Goal: Information Seeking & Learning: Find specific fact

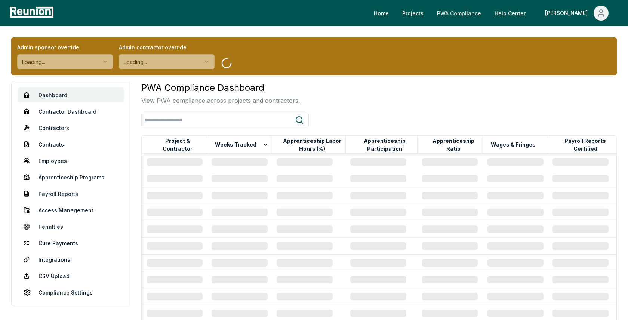
click at [487, 14] on link "PWA Compliance" at bounding box center [459, 13] width 56 height 15
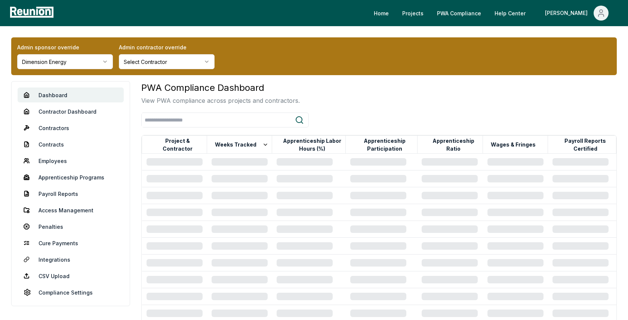
scroll to position [62, 0]
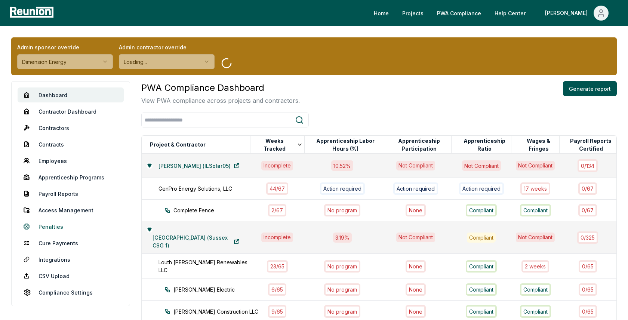
click at [57, 225] on link "Penalties" at bounding box center [71, 226] width 106 height 15
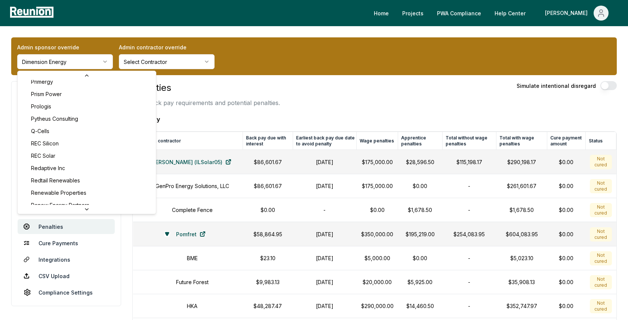
scroll to position [2522, 0]
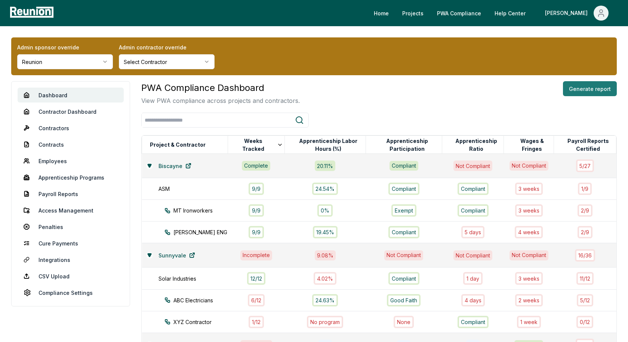
click at [593, 94] on button "Generate report" at bounding box center [590, 88] width 54 height 15
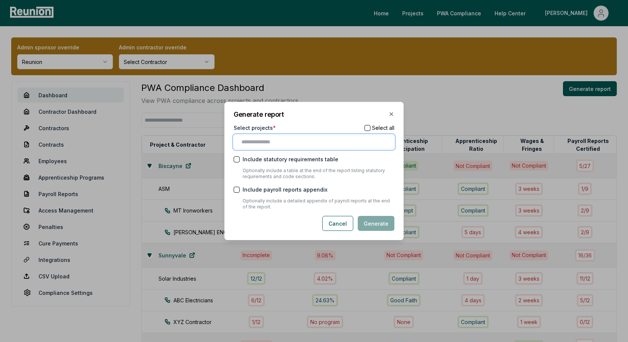
click at [268, 144] on input "text" at bounding box center [315, 142] width 148 height 8
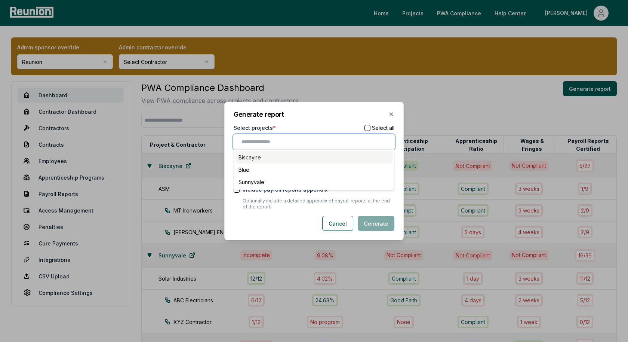
click at [266, 155] on div "Biscayne" at bounding box center [313, 157] width 157 height 12
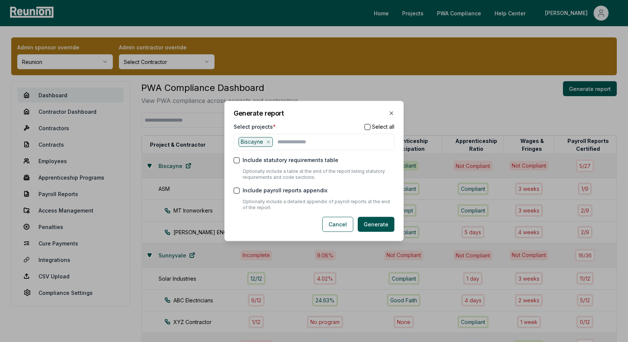
click at [321, 121] on div "Generate report Select projects * Select all Biscayne Include statutory require…" at bounding box center [313, 171] width 179 height 140
click at [382, 225] on button "Generate" at bounding box center [376, 224] width 37 height 15
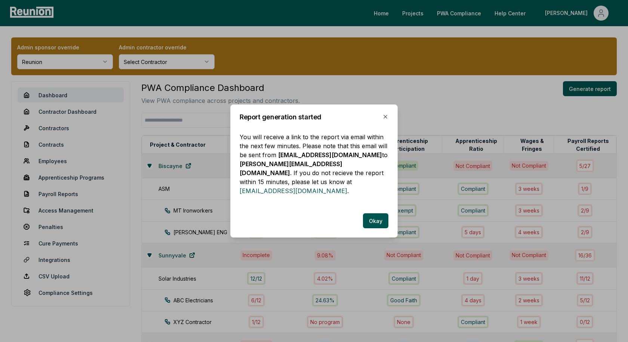
click at [376, 208] on div "Report generation started You will receive a link to the report via email withi…" at bounding box center [313, 170] width 167 height 133
click at [376, 216] on button "Okay" at bounding box center [375, 220] width 25 height 15
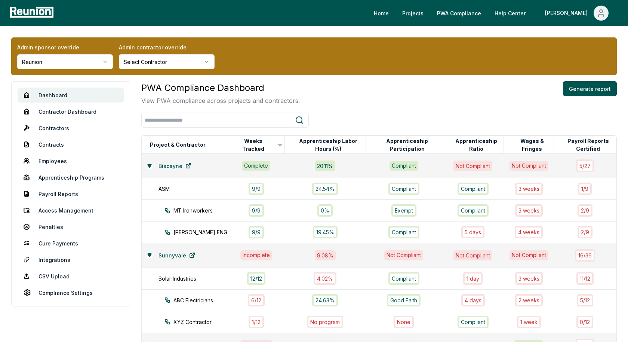
click at [455, 80] on div "Admin sponsor override Reunion Admin contractor override Select Contractor Dash…" at bounding box center [314, 270] width 628 height 489
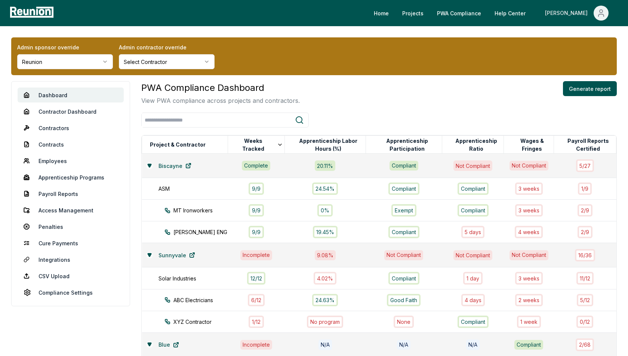
click at [601, 15] on icon "Main" at bounding box center [600, 13] width 9 height 9
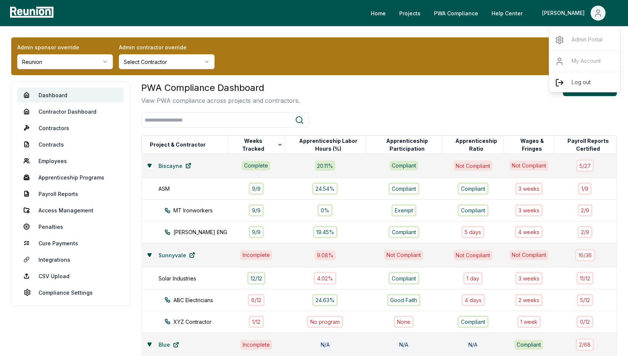
click at [572, 79] on p "Log out" at bounding box center [580, 82] width 19 height 9
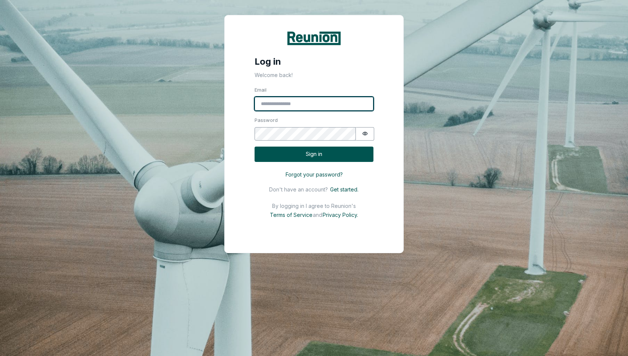
click at [282, 102] on input "Email" at bounding box center [314, 104] width 119 height 14
type input "**********"
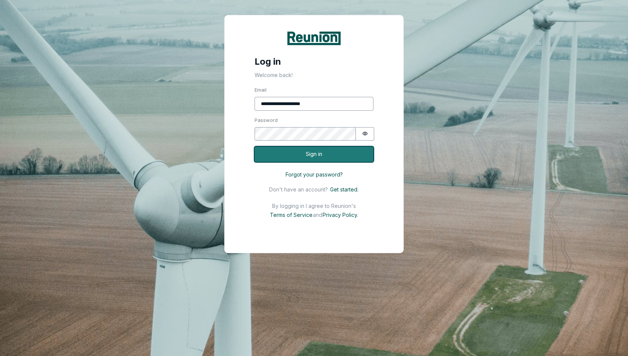
click at [330, 152] on button "Sign in" at bounding box center [314, 154] width 119 height 15
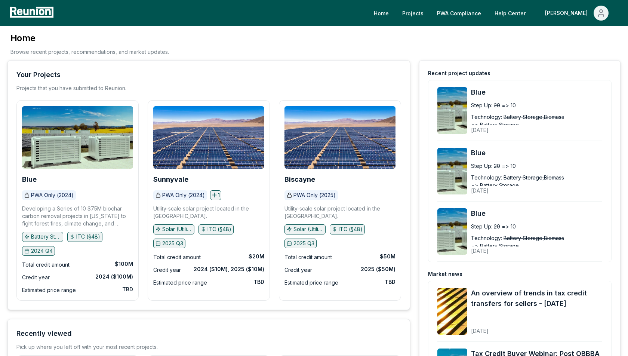
click at [278, 39] on div "Home Browse recent projects, recommendations, and market updates." at bounding box center [313, 46] width 613 height 28
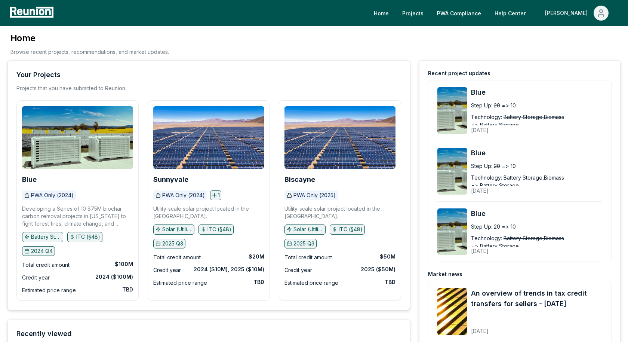
click at [595, 9] on span "Main" at bounding box center [600, 13] width 15 height 15
click at [576, 84] on p "Log out" at bounding box center [580, 82] width 19 height 9
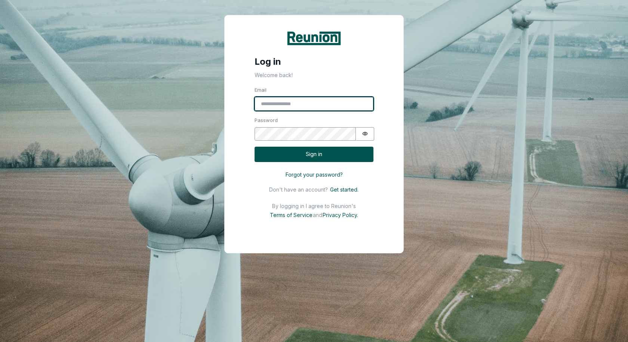
click at [314, 102] on input "Email" at bounding box center [314, 104] width 119 height 14
type input "**********"
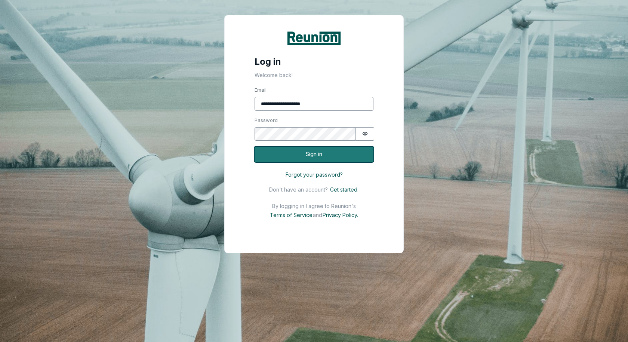
click at [321, 152] on button "Sign in" at bounding box center [314, 154] width 119 height 15
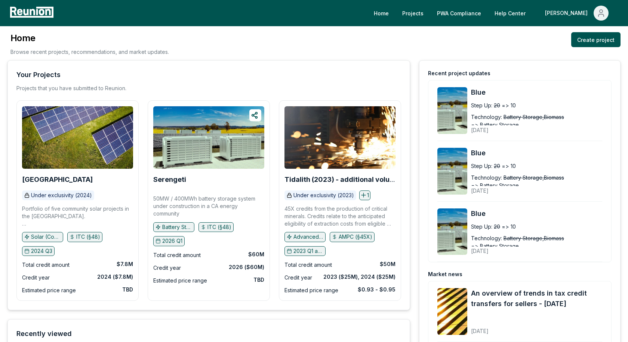
click at [486, 3] on div "Home Projects PWA Compliance Help Center Alex" at bounding box center [314, 13] width 628 height 26
click at [480, 18] on link "PWA Compliance" at bounding box center [459, 13] width 56 height 15
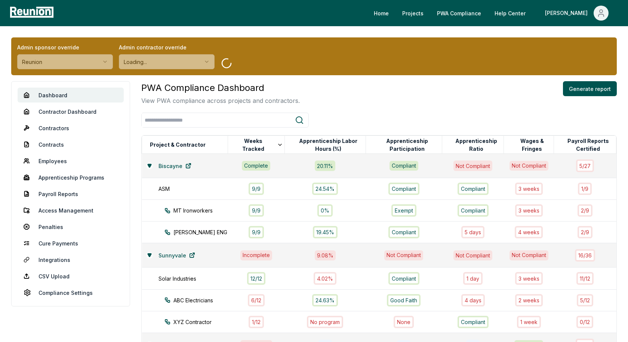
click at [93, 65] on html "Please visit us on your desktop We're working on making our marketplace mobile-…" at bounding box center [314, 257] width 628 height 515
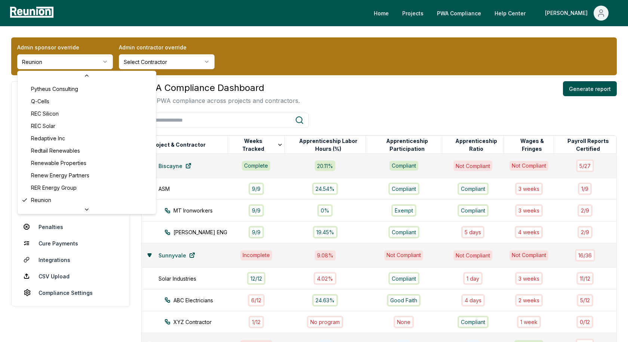
scroll to position [2325, 0]
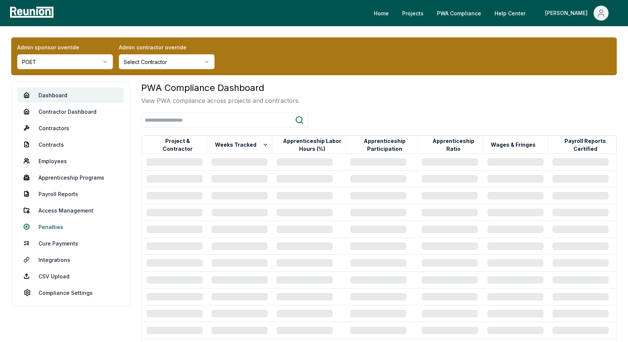
click at [55, 226] on link "Penalties" at bounding box center [71, 226] width 106 height 15
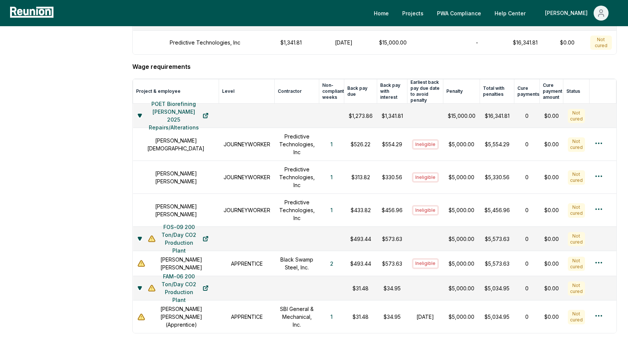
scroll to position [381, 0]
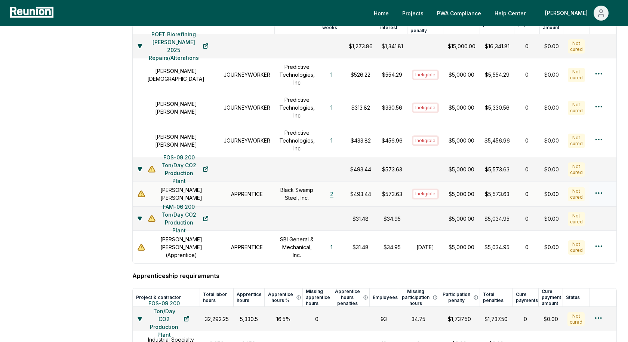
click at [333, 186] on button "2" at bounding box center [331, 193] width 15 height 15
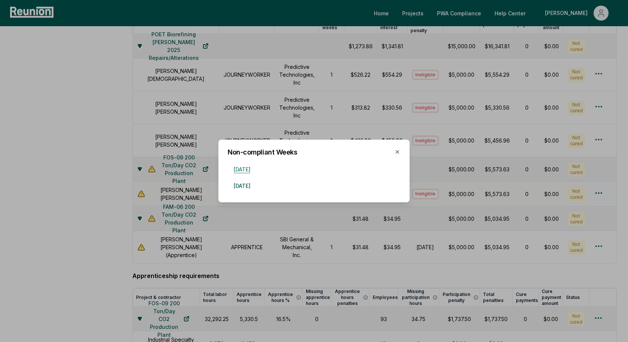
click at [256, 171] on button "May 4, 2024" at bounding box center [242, 168] width 29 height 15
click at [256, 187] on button "May 11, 2024" at bounding box center [242, 185] width 29 height 15
click at [256, 167] on button "May 4, 2024" at bounding box center [242, 168] width 29 height 15
click at [397, 151] on icon "button" at bounding box center [397, 151] width 3 height 3
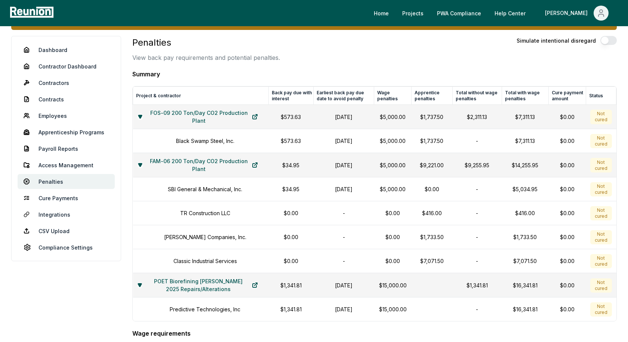
scroll to position [0, 0]
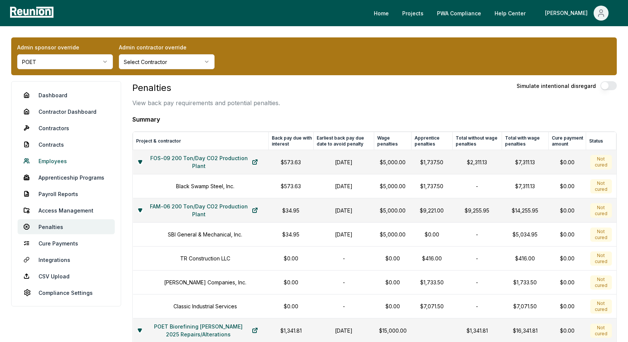
click at [56, 161] on link "Employees" at bounding box center [66, 160] width 97 height 15
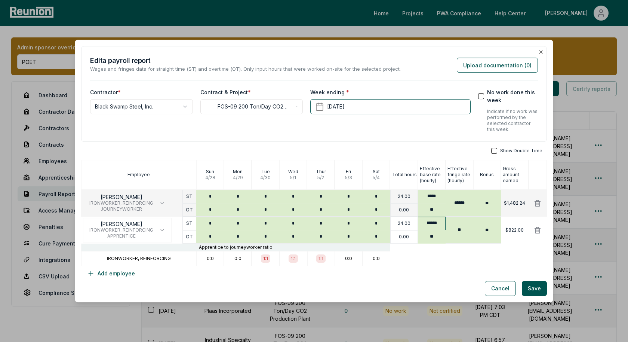
click at [432, 222] on input "******" at bounding box center [432, 222] width 28 height 13
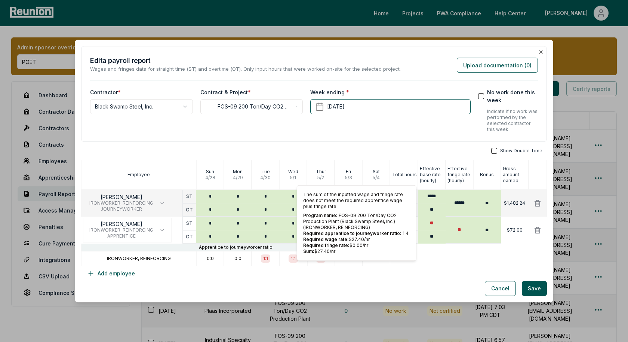
type input "**"
click at [494, 255] on div at bounding box center [468, 258] width 157 height 15
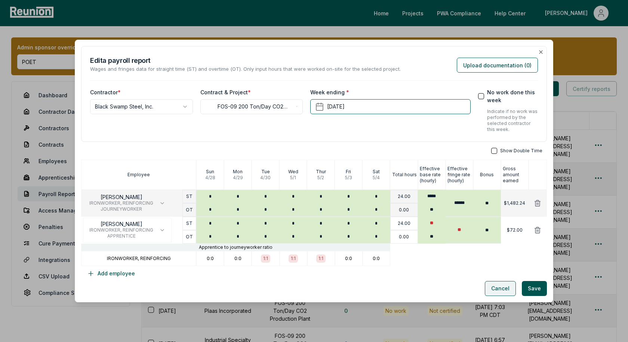
click at [497, 289] on button "Cancel" at bounding box center [500, 288] width 31 height 15
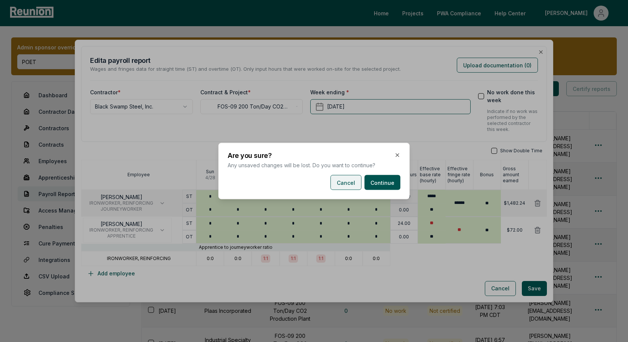
click at [352, 184] on button "Cancel" at bounding box center [345, 182] width 31 height 15
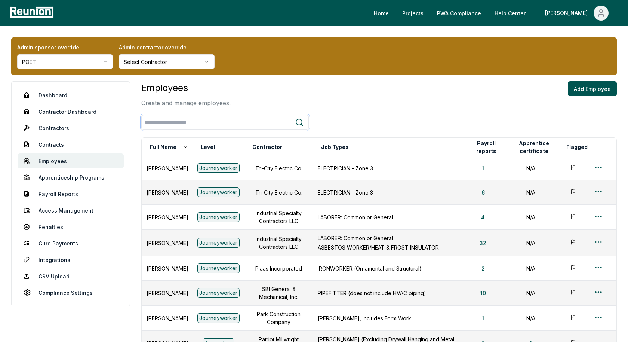
click at [181, 121] on input "search" at bounding box center [218, 122] width 153 height 14
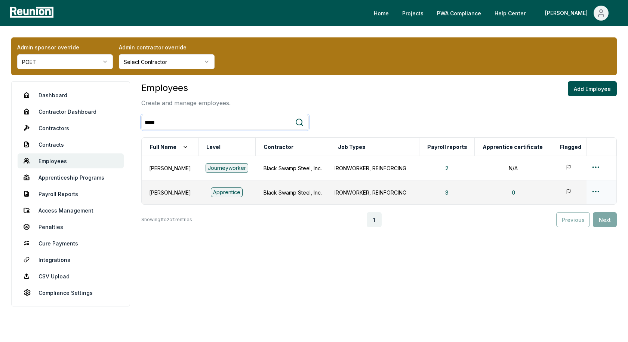
type input "*****"
click at [598, 189] on html "Please visit us on your desktop We're working on making our marketplace mobile-…" at bounding box center [314, 171] width 628 height 342
click at [573, 218] on div "Edit" at bounding box center [586, 220] width 71 height 12
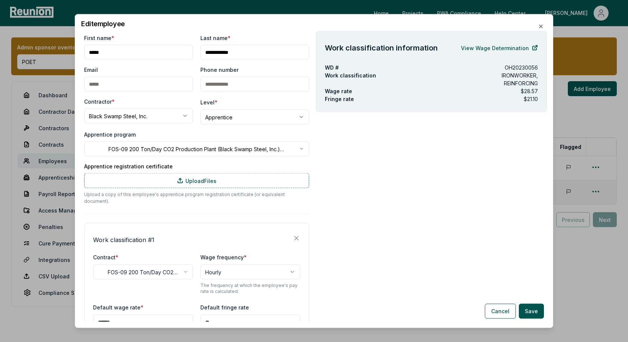
click at [339, 21] on h2 "Edit employee" at bounding box center [314, 24] width 466 height 7
drag, startPoint x: 539, startPoint y: 98, endPoint x: 319, endPoint y: 91, distance: 220.6
click at [319, 91] on div "Work classification information View Wage Determination WD # OH20230056 Work cl…" at bounding box center [431, 71] width 231 height 81
copy div "Wage rate $28.57 Fringe rate $21.10"
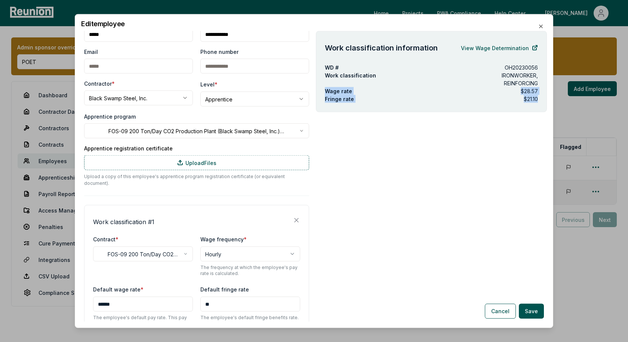
scroll to position [16, 0]
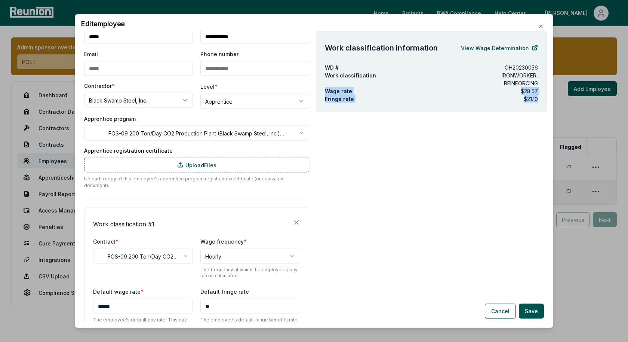
click at [401, 166] on div "Work classification information View Wage Determination WD # OH20230056 Work cl…" at bounding box center [431, 176] width 231 height 290
